Goal: Information Seeking & Learning: Find specific fact

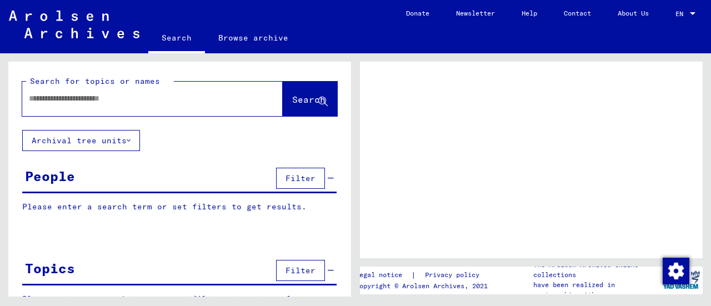
click at [173, 107] on div at bounding box center [139, 98] width 234 height 25
click at [166, 115] on div at bounding box center [152, 99] width 261 height 34
click at [166, 101] on input "text" at bounding box center [142, 99] width 227 height 12
type input "**********"
click at [292, 104] on span "Search" at bounding box center [308, 99] width 33 height 11
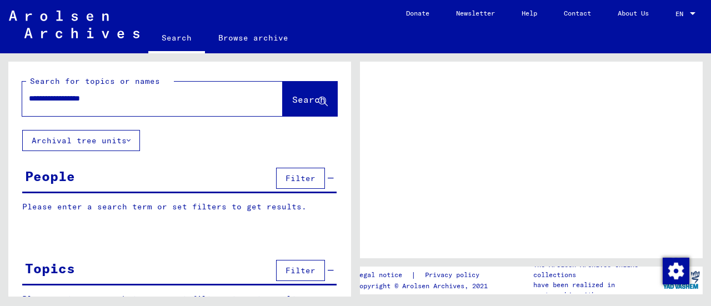
click at [292, 99] on span "Search" at bounding box center [308, 99] width 33 height 11
click at [296, 98] on span "Search" at bounding box center [308, 99] width 33 height 11
click at [314, 96] on span "Search" at bounding box center [308, 99] width 33 height 11
